Goal: Information Seeking & Learning: Learn about a topic

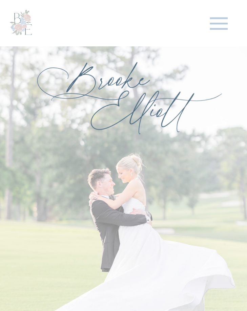
click at [216, 25] on icon at bounding box center [219, 23] width 28 height 28
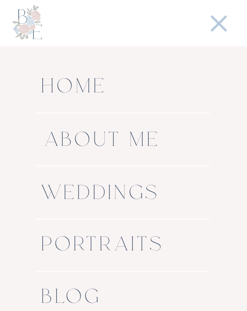
click at [107, 179] on div at bounding box center [158, 224] width 413 height 356
click at [111, 190] on nav "Weddings" at bounding box center [123, 193] width 164 height 23
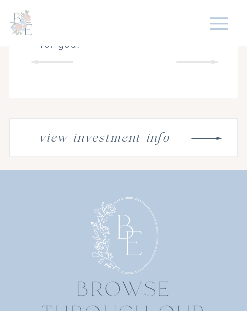
click at [128, 147] on nav "view investment info" at bounding box center [104, 137] width 162 height 21
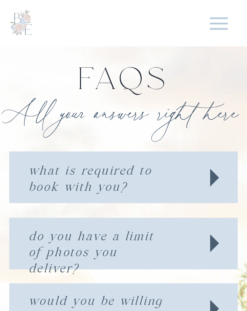
scroll to position [3915, 0]
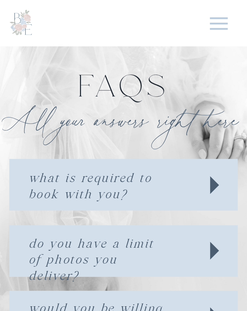
click at [216, 23] on icon at bounding box center [219, 23] width 18 height 13
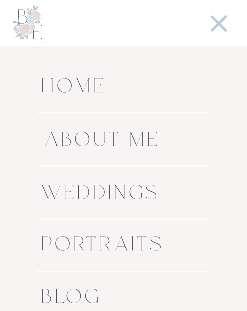
scroll to position [4102, 0]
click at [82, 242] on nav "Portraits" at bounding box center [99, 245] width 117 height 23
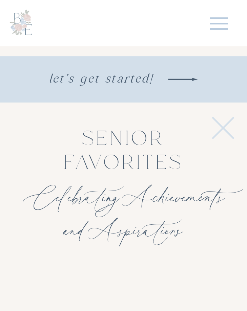
scroll to position [2641, 0]
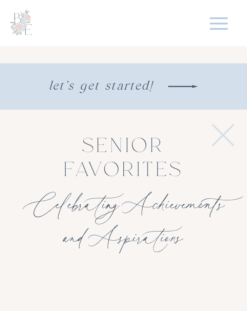
click at [218, 28] on icon at bounding box center [219, 23] width 28 height 28
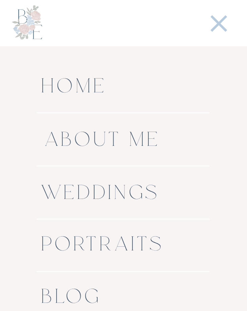
click at [145, 210] on h3 "Celebrating Achievements and Aspirations" at bounding box center [124, 205] width 222 height 32
click at [142, 194] on nav "Weddings" at bounding box center [123, 193] width 164 height 23
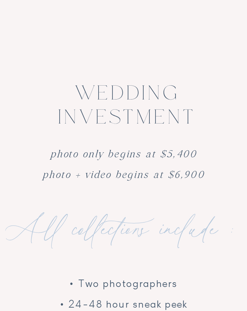
scroll to position [2643, 0]
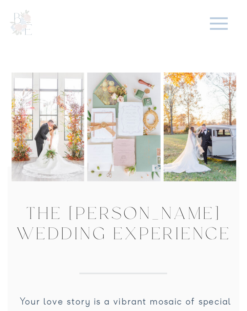
scroll to position [2811, 0]
